Goal: Complete application form

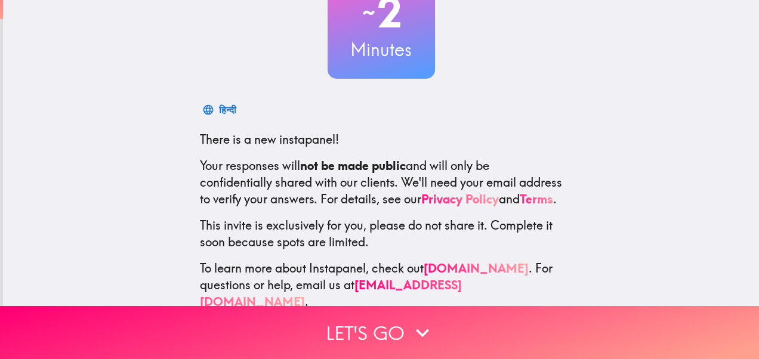
scroll to position [137, 0]
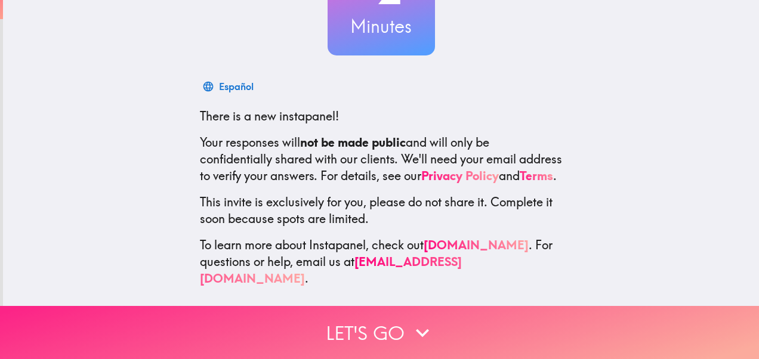
click at [402, 325] on button "Let's go" at bounding box center [379, 332] width 759 height 53
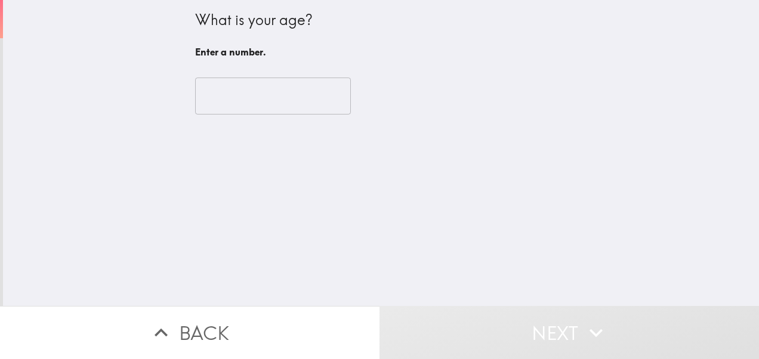
click at [256, 89] on input "number" at bounding box center [273, 96] width 156 height 37
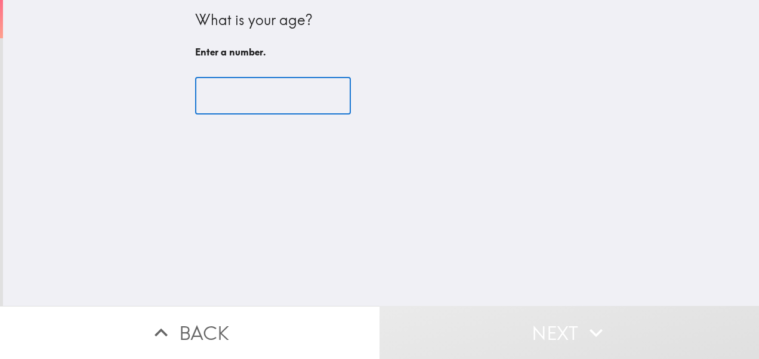
click at [256, 89] on input "number" at bounding box center [273, 96] width 156 height 37
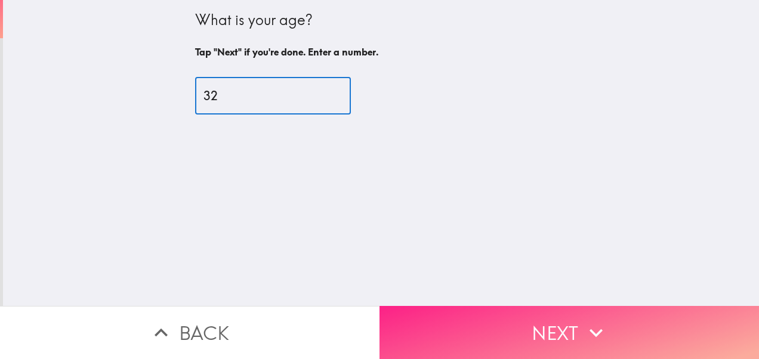
type input "32"
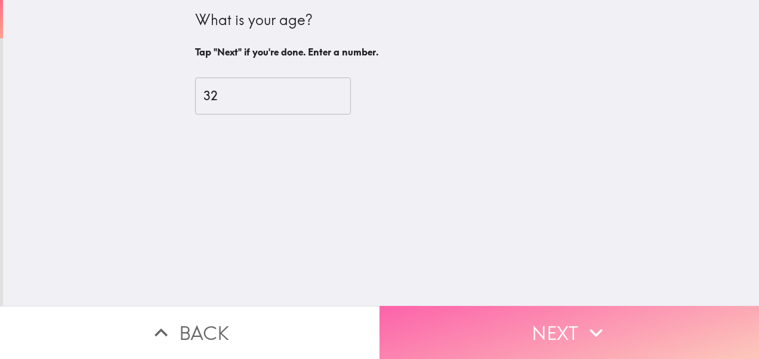
click at [530, 320] on button "Next" at bounding box center [568, 332] width 379 height 53
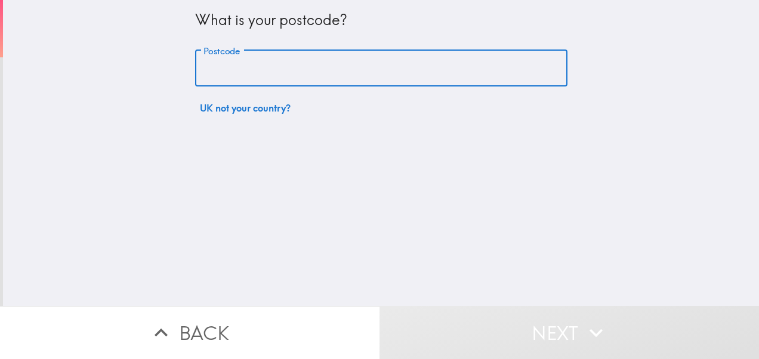
click at [237, 69] on input "Postcode" at bounding box center [381, 68] width 372 height 37
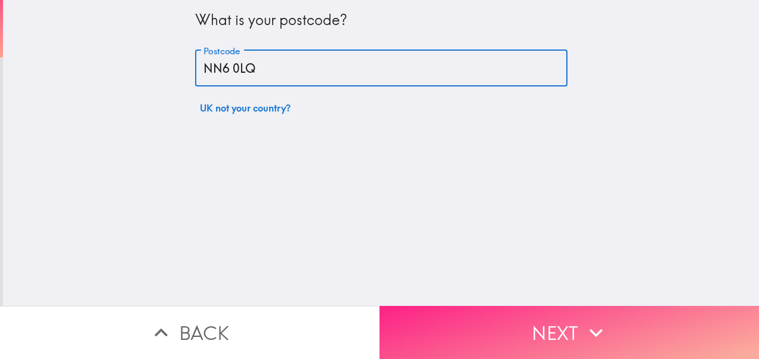
type input "NN6 0LQ"
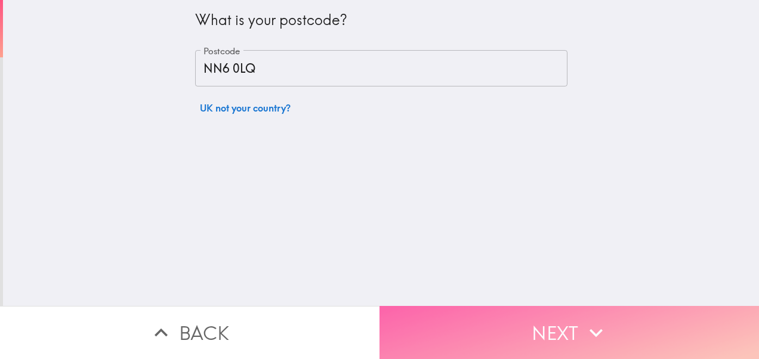
click at [506, 309] on button "Next" at bounding box center [568, 332] width 379 height 53
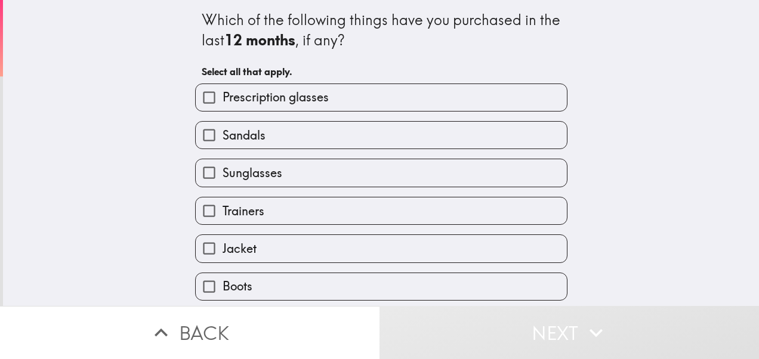
click at [277, 216] on label "Trainers" at bounding box center [381, 210] width 371 height 27
click at [222, 216] on input "Trainers" at bounding box center [209, 210] width 27 height 27
checkbox input "true"
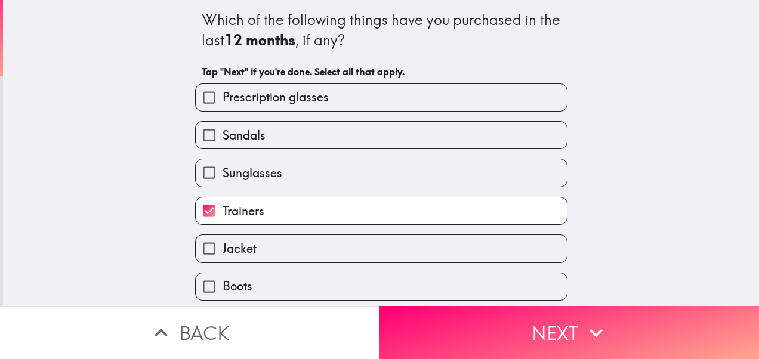
scroll to position [159, 0]
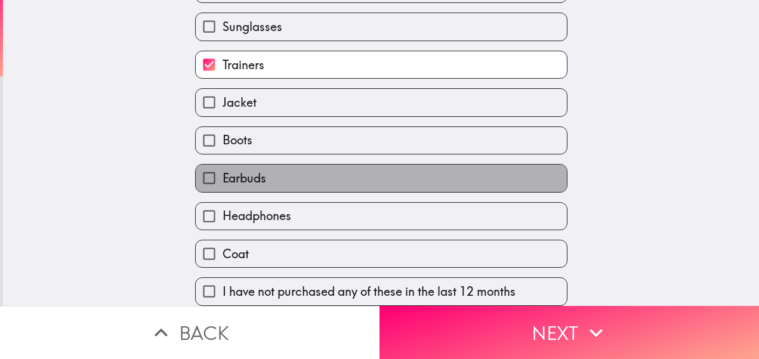
click at [224, 170] on span "Earbuds" at bounding box center [244, 178] width 44 height 17
click at [222, 168] on input "Earbuds" at bounding box center [209, 178] width 27 height 27
checkbox input "true"
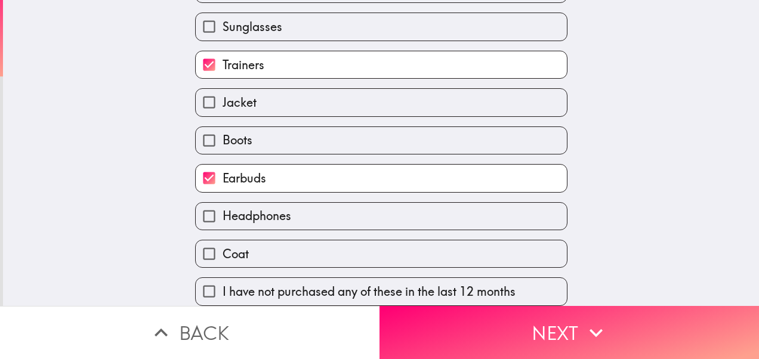
click at [258, 210] on span "Headphones" at bounding box center [256, 216] width 69 height 17
click at [222, 210] on input "Headphones" at bounding box center [209, 216] width 27 height 27
checkbox input "true"
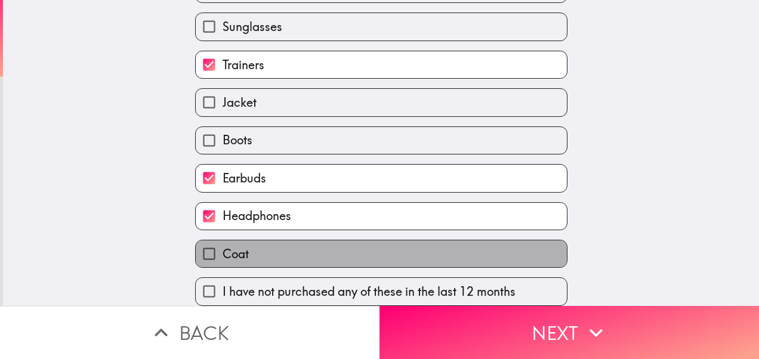
click at [260, 246] on label "Coat" at bounding box center [381, 253] width 371 height 27
click at [222, 246] on input "Coat" at bounding box center [209, 253] width 27 height 27
checkbox input "true"
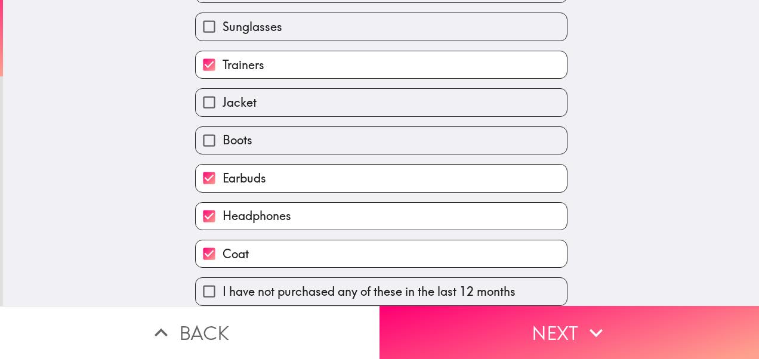
click at [247, 138] on label "Boots" at bounding box center [381, 140] width 371 height 27
click at [222, 138] on input "Boots" at bounding box center [209, 140] width 27 height 27
checkbox input "true"
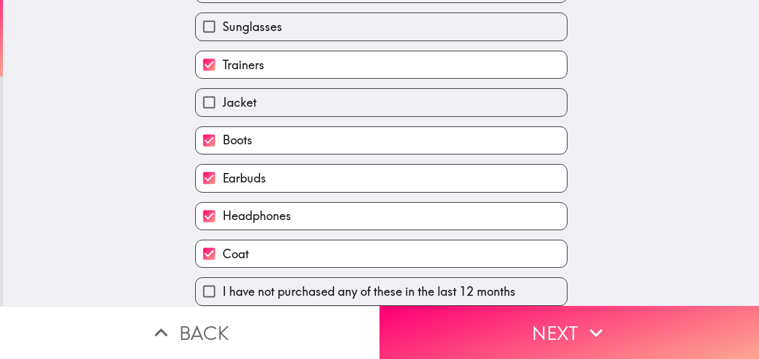
click at [248, 97] on label "Jacket" at bounding box center [381, 102] width 371 height 27
click at [222, 97] on input "Jacket" at bounding box center [209, 102] width 27 height 27
checkbox input "true"
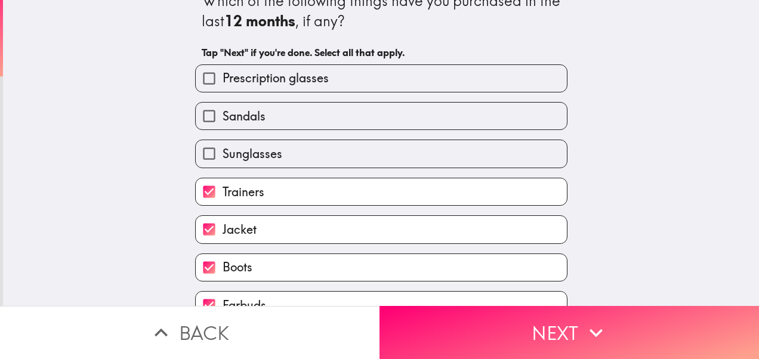
scroll to position [0, 0]
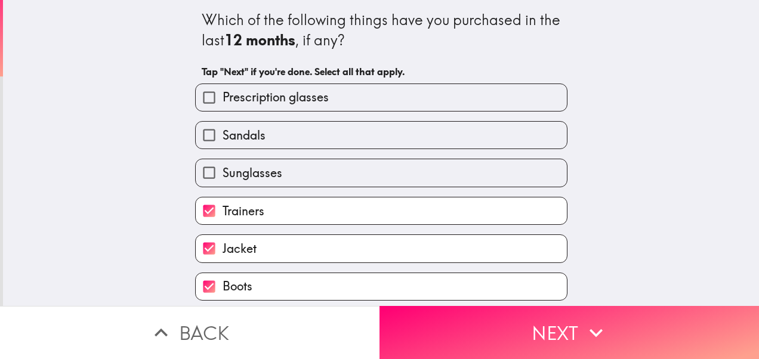
click at [273, 169] on label "Sunglasses" at bounding box center [381, 172] width 371 height 27
click at [222, 169] on input "Sunglasses" at bounding box center [209, 172] width 27 height 27
checkbox input "true"
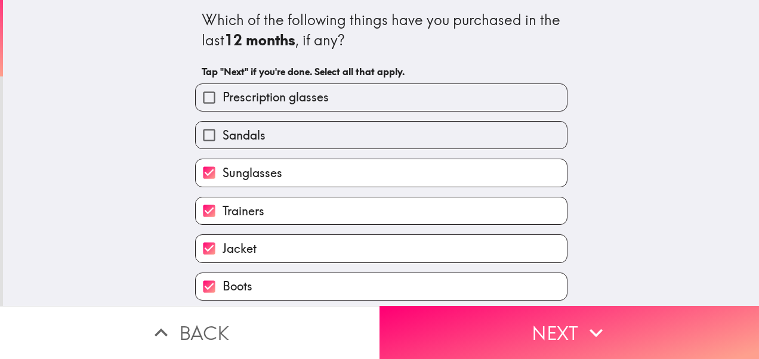
scroll to position [159, 0]
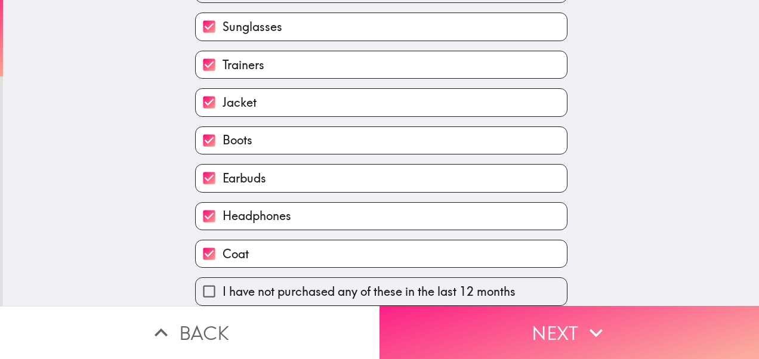
click at [506, 316] on button "Next" at bounding box center [568, 332] width 379 height 53
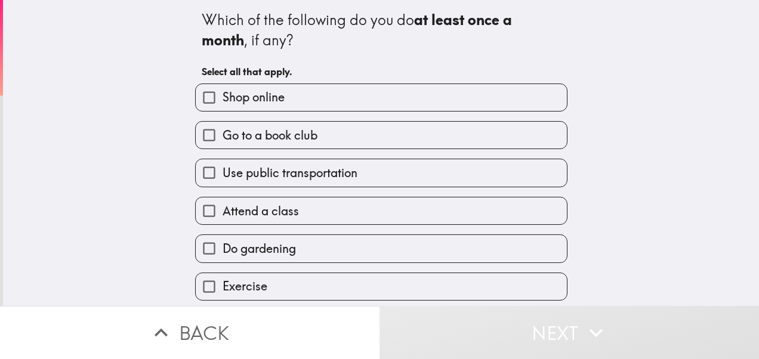
click at [307, 97] on label "Shop online" at bounding box center [381, 97] width 371 height 27
click at [222, 97] on input "Shop online" at bounding box center [209, 97] width 27 height 27
checkbox input "true"
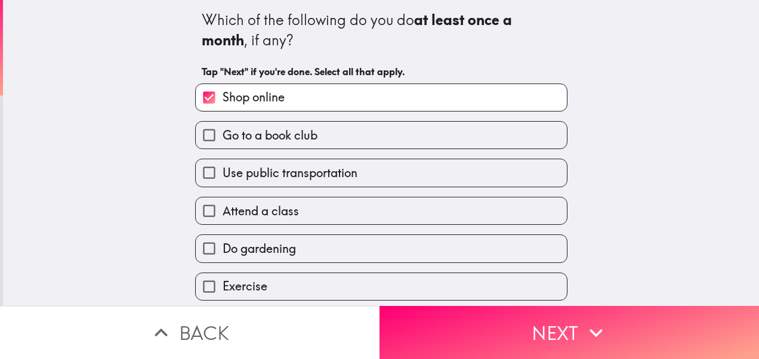
click at [299, 171] on span "Use public transportation" at bounding box center [289, 173] width 135 height 17
click at [222, 171] on input "Use public transportation" at bounding box center [209, 172] width 27 height 27
checkbox input "true"
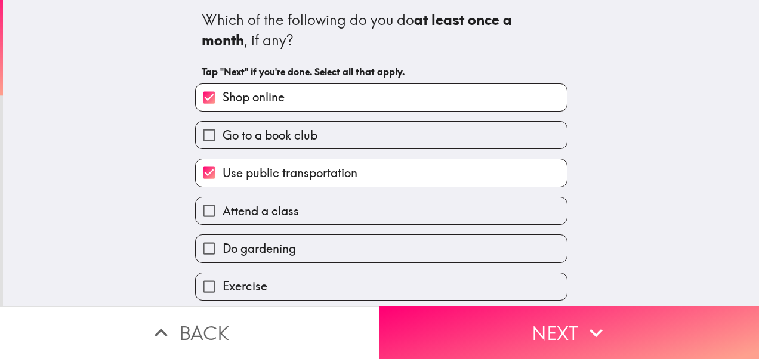
scroll to position [79, 0]
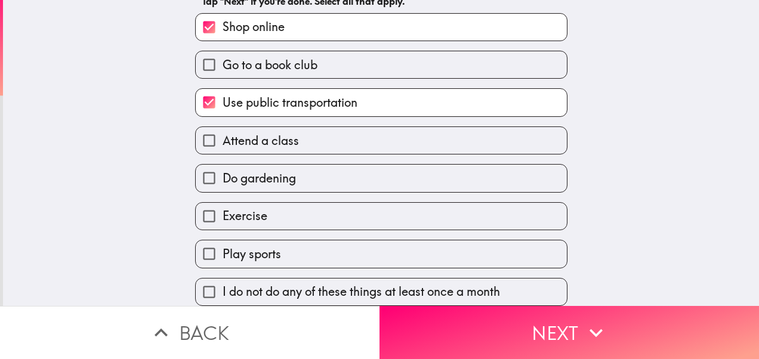
click at [268, 211] on label "Exercise" at bounding box center [381, 216] width 371 height 27
click at [222, 211] on input "Exercise" at bounding box center [209, 216] width 27 height 27
checkbox input "true"
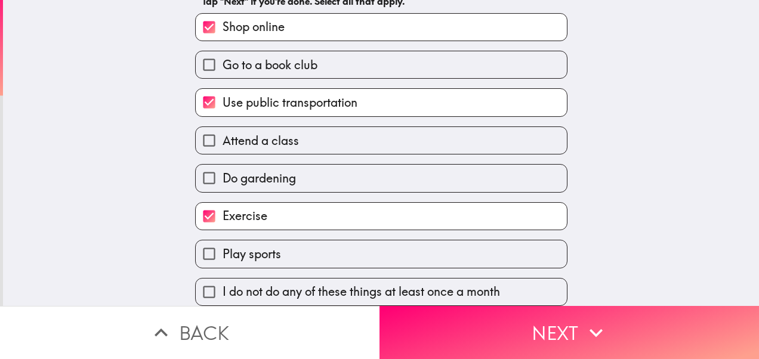
scroll to position [82, 0]
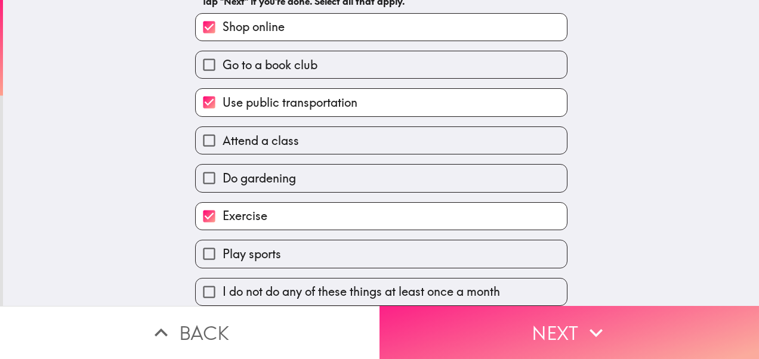
click at [479, 314] on button "Next" at bounding box center [568, 332] width 379 height 53
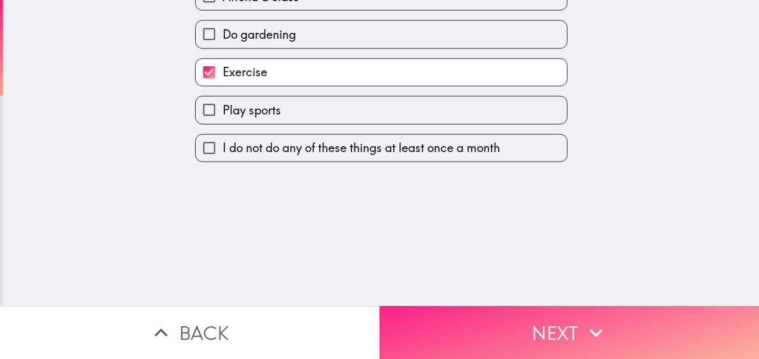
scroll to position [0, 0]
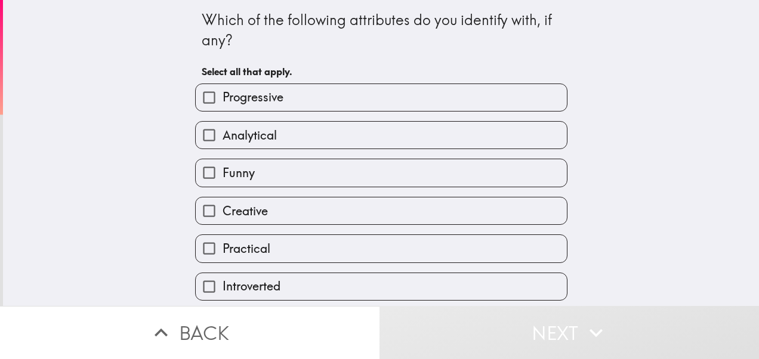
click at [292, 175] on label "Funny" at bounding box center [381, 172] width 371 height 27
click at [222, 175] on input "Funny" at bounding box center [209, 172] width 27 height 27
checkbox input "true"
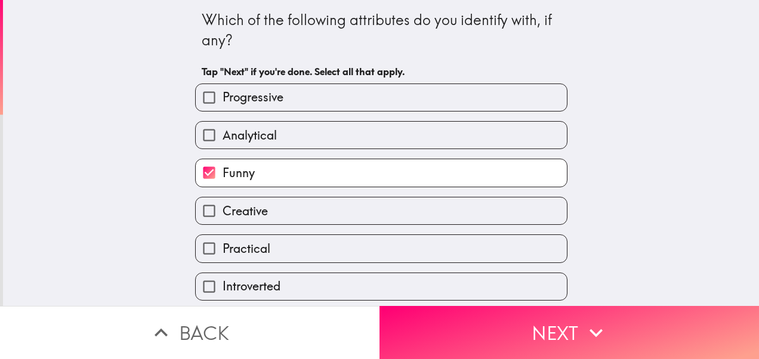
click at [291, 206] on label "Creative" at bounding box center [381, 210] width 371 height 27
click at [222, 206] on input "Creative" at bounding box center [209, 210] width 27 height 27
checkbox input "true"
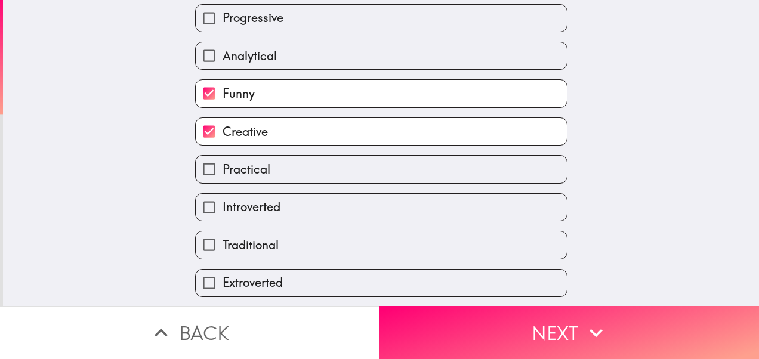
scroll to position [159, 0]
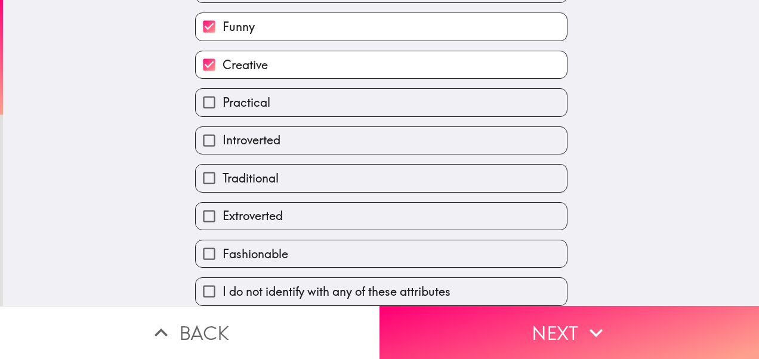
click at [289, 176] on label "Traditional" at bounding box center [381, 178] width 371 height 27
click at [222, 176] on input "Traditional" at bounding box center [209, 178] width 27 height 27
checkbox input "true"
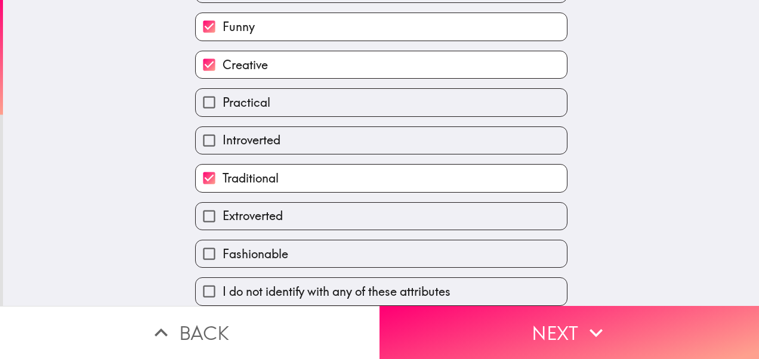
click at [317, 252] on label "Fashionable" at bounding box center [381, 253] width 371 height 27
click at [222, 252] on input "Fashionable" at bounding box center [209, 253] width 27 height 27
click at [317, 252] on label "Fashionable" at bounding box center [381, 253] width 371 height 27
click at [222, 252] on input "Fashionable" at bounding box center [209, 253] width 27 height 27
checkbox input "false"
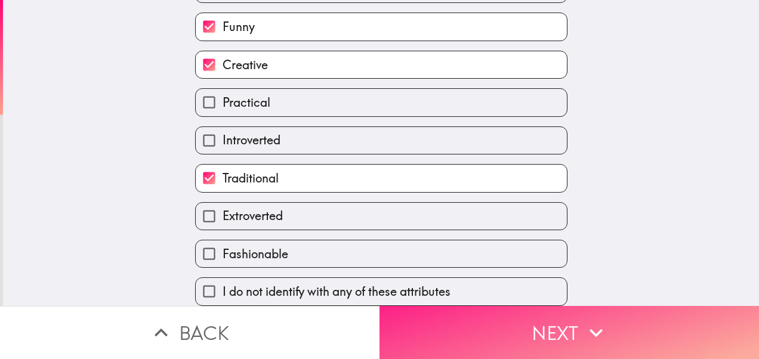
click at [435, 321] on button "Next" at bounding box center [568, 332] width 379 height 53
